Goal: Transaction & Acquisition: Purchase product/service

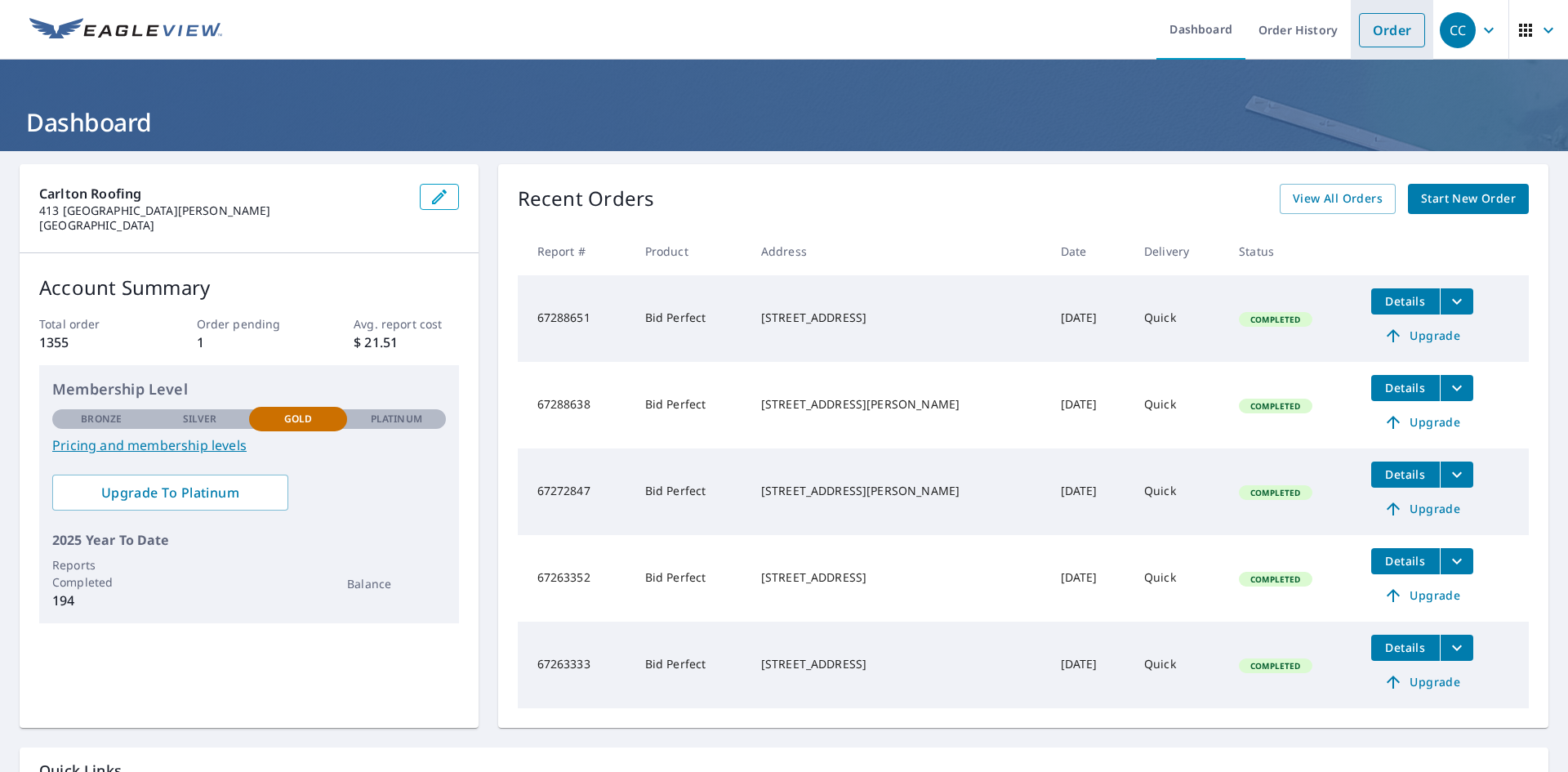
click at [1368, 30] on link "Order" at bounding box center [1391, 30] width 66 height 34
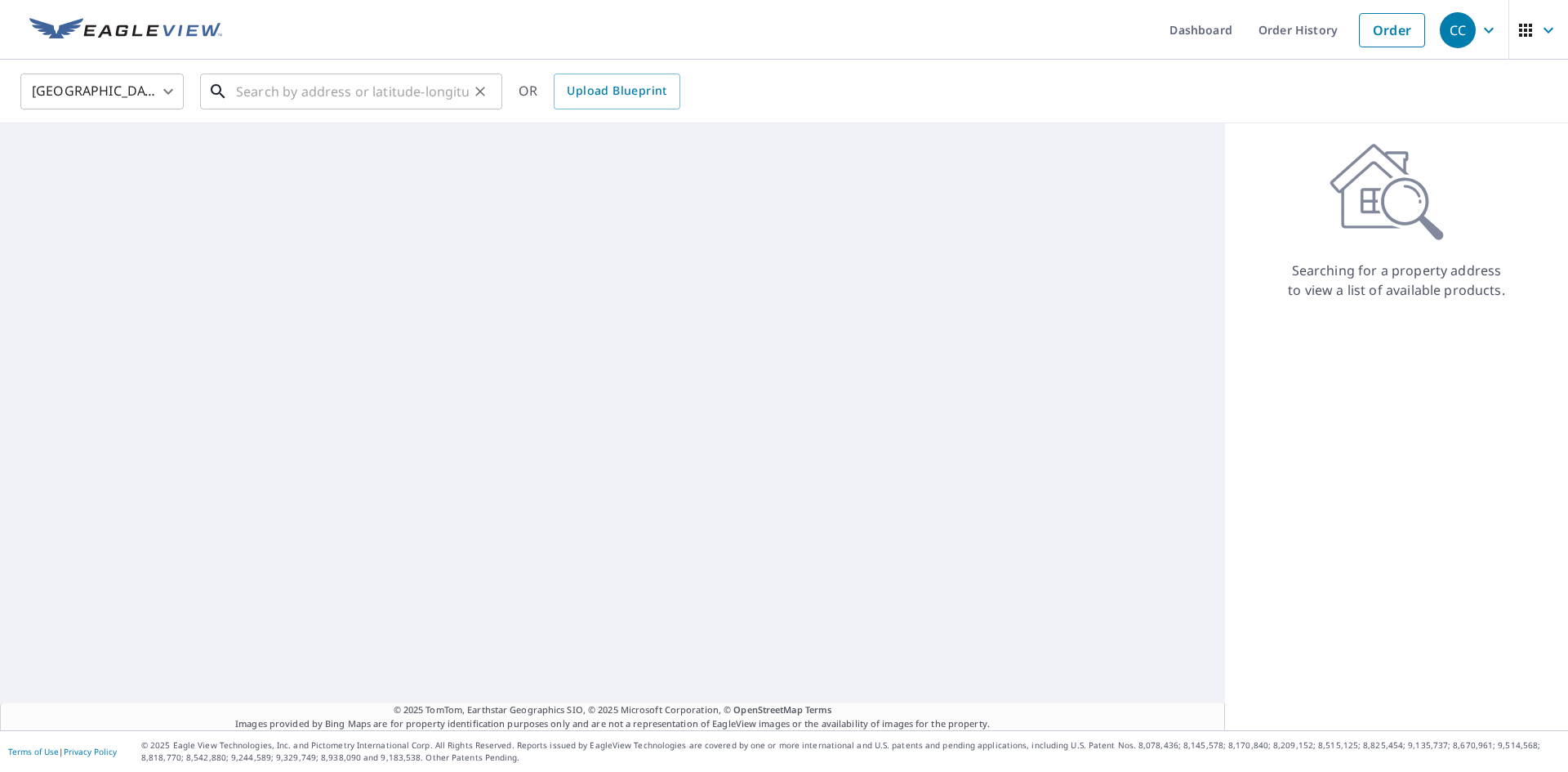
click at [380, 92] on input "text" at bounding box center [352, 91] width 232 height 46
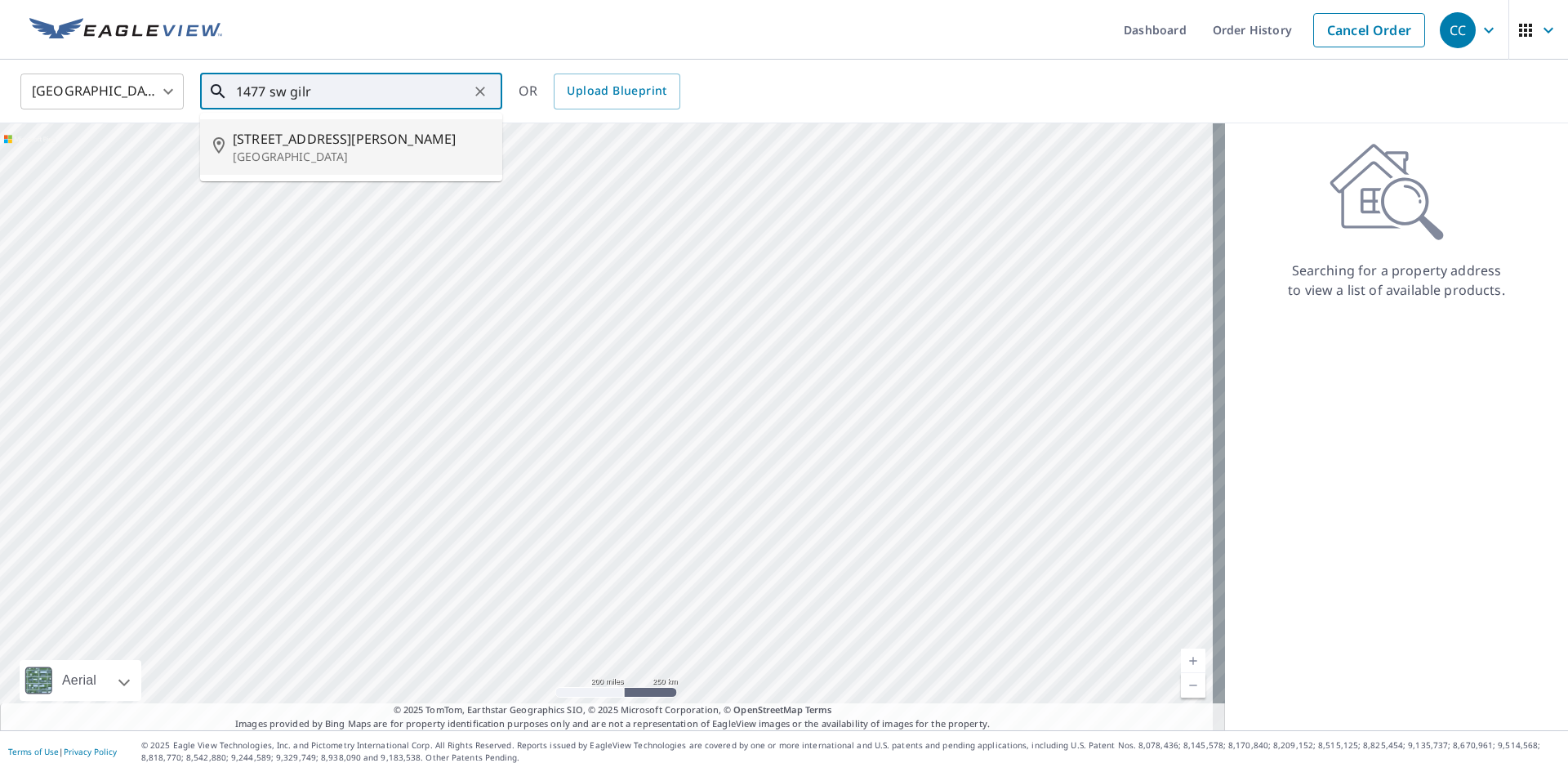
click at [361, 143] on span "[STREET_ADDRESS][PERSON_NAME]" at bounding box center [361, 138] width 257 height 19
type input "[STREET_ADDRESS][PERSON_NAME]"
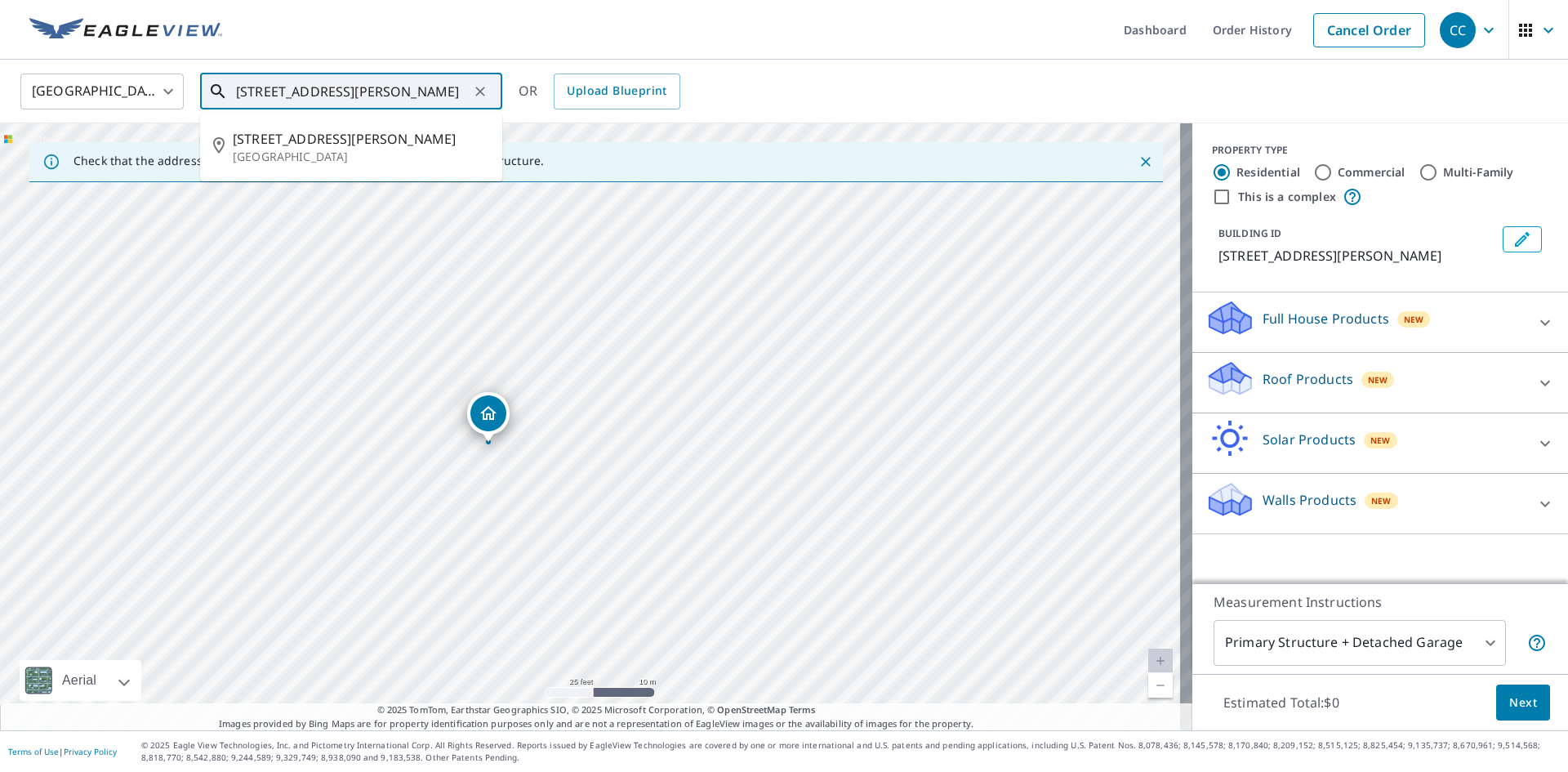
scroll to position [0, 43]
drag, startPoint x: 237, startPoint y: 91, endPoint x: 466, endPoint y: 96, distance: 229.1
click at [466, 96] on input "[STREET_ADDRESS][PERSON_NAME]" at bounding box center [352, 91] width 232 height 46
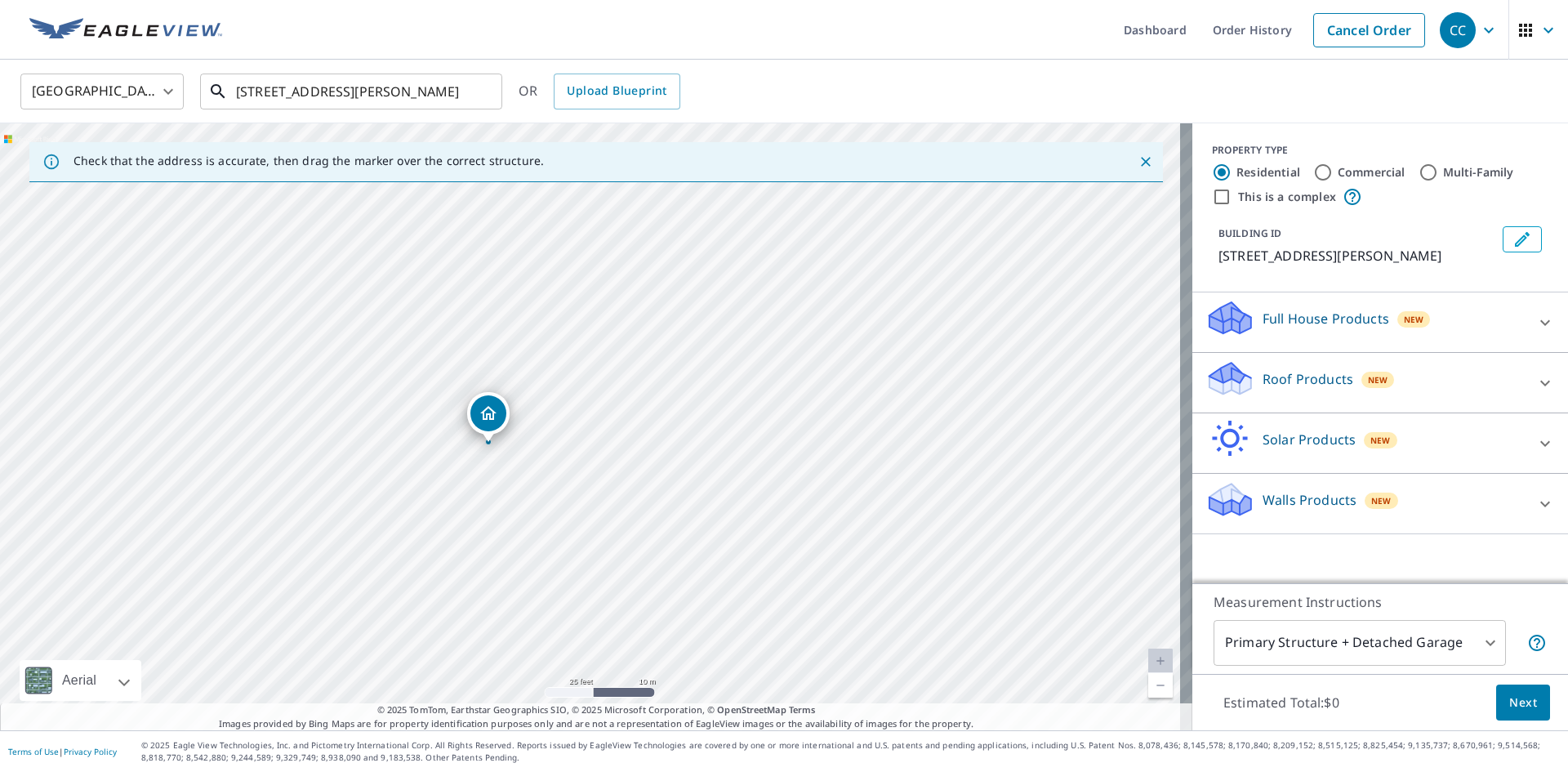
scroll to position [0, 0]
click at [1263, 389] on p "Roof Products" at bounding box center [1308, 378] width 91 height 19
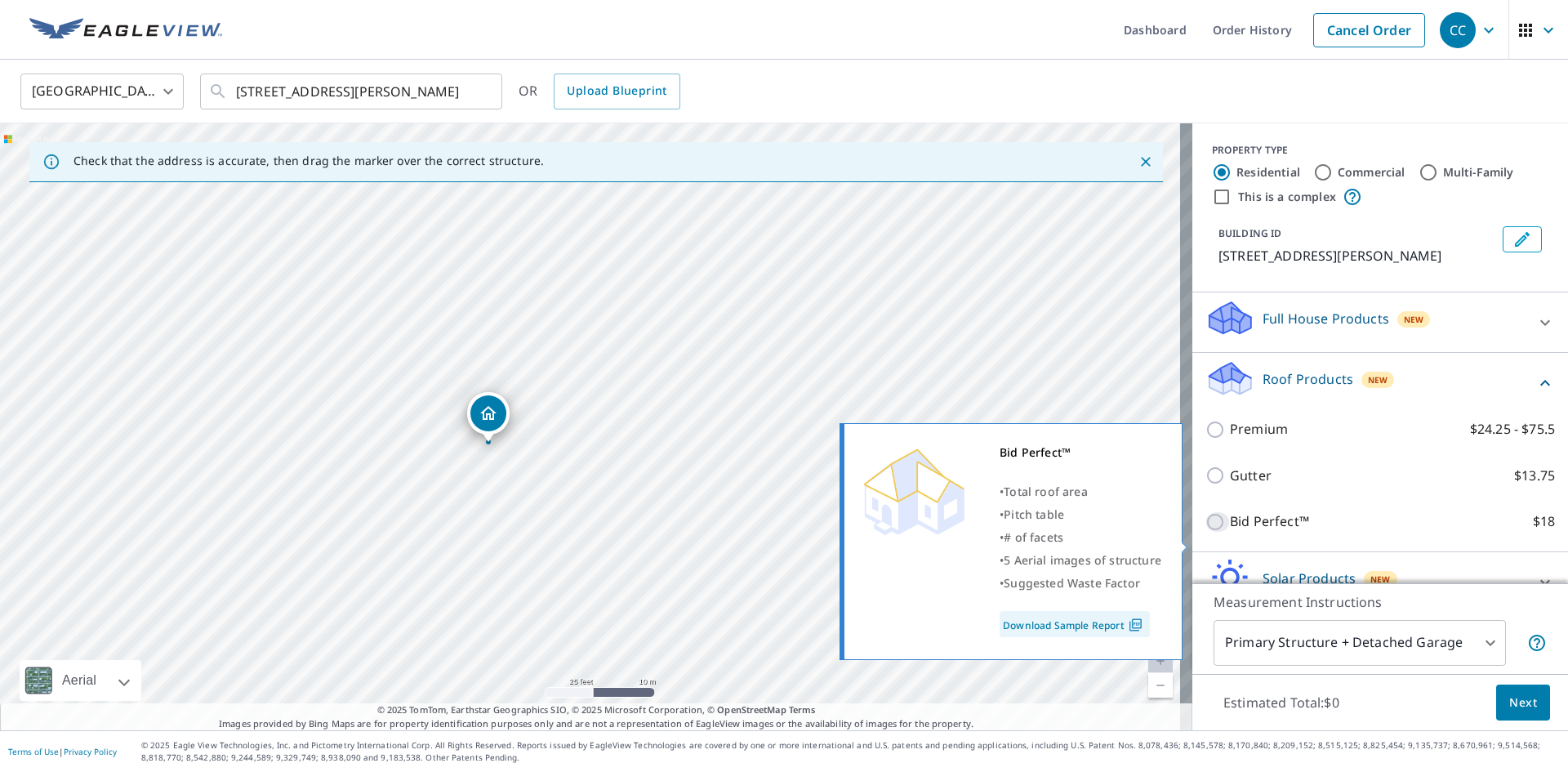
click at [1206, 532] on input "Bid Perfect™ $18" at bounding box center [1217, 521] width 24 height 19
checkbox input "true"
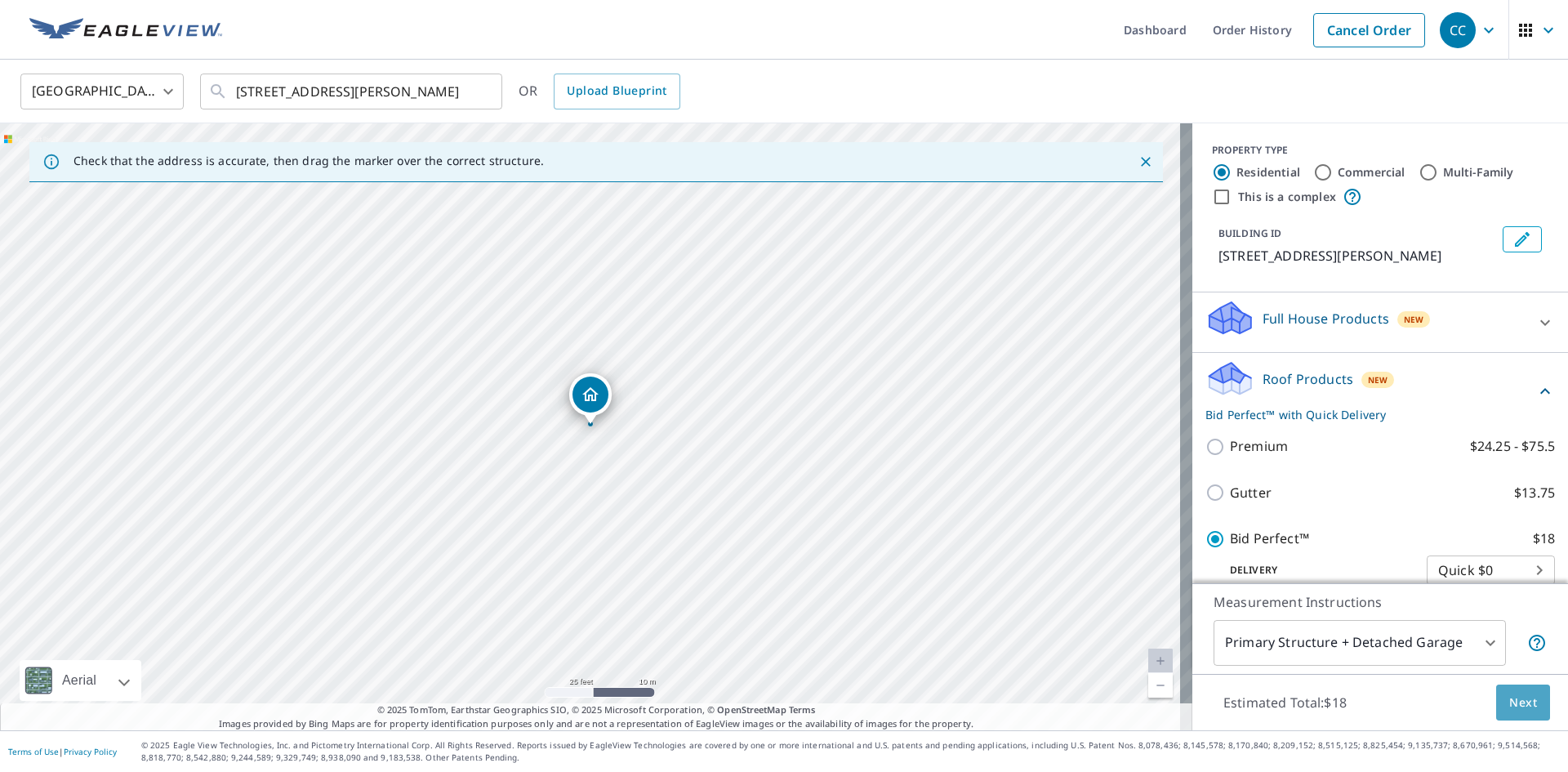
click at [1513, 703] on span "Next" at bounding box center [1523, 702] width 28 height 20
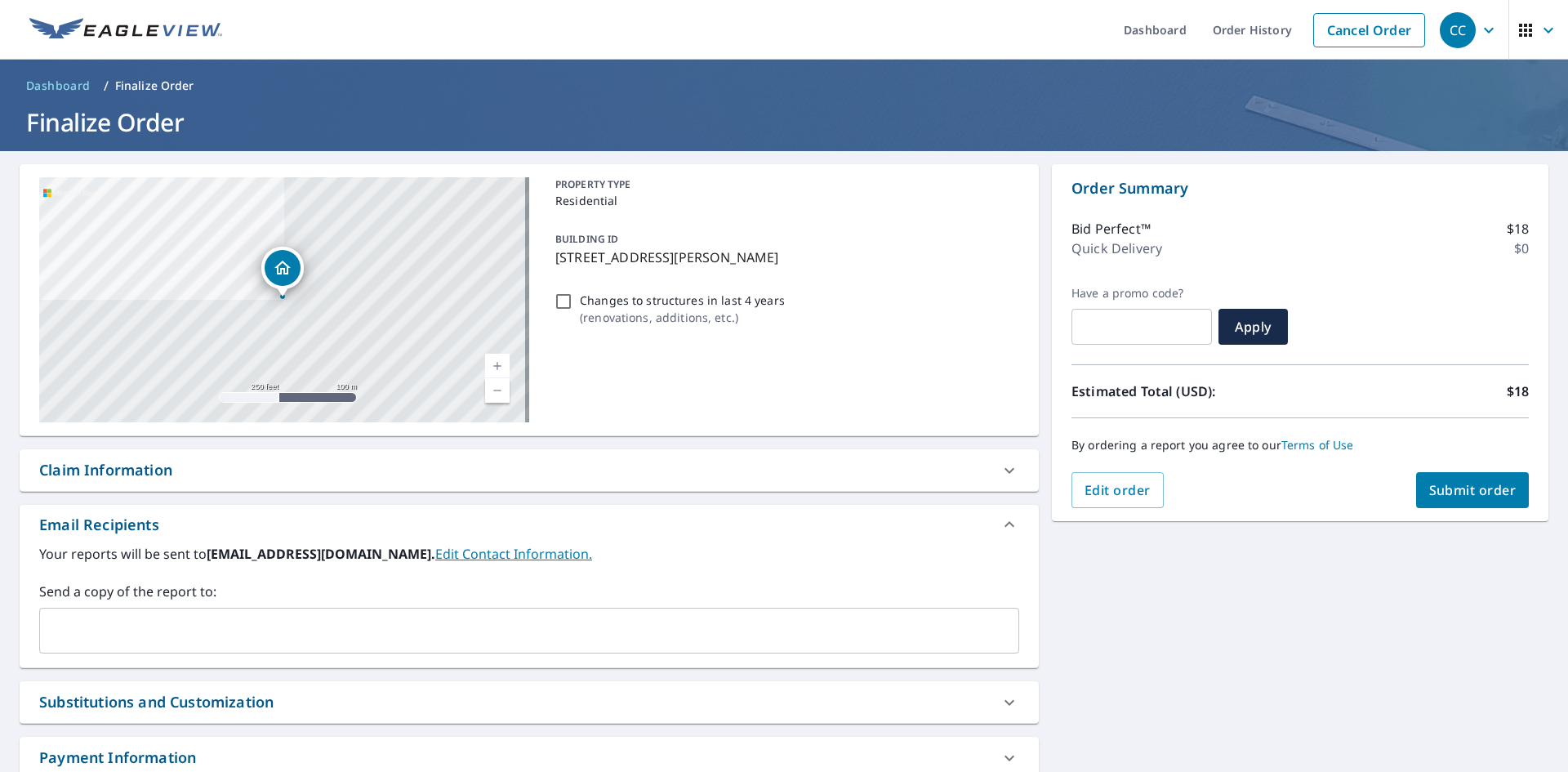
click at [555, 300] on input "Changes to structures in last 4 years ( renovations, additions, etc. )" at bounding box center [563, 300] width 19 height 19
checkbox input "true"
click at [1441, 488] on span "Submit order" at bounding box center [1472, 489] width 87 height 18
